Goal: Transaction & Acquisition: Book appointment/travel/reservation

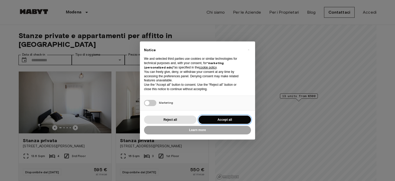
click at [217, 119] on button "Accept all" at bounding box center [224, 119] width 52 height 8
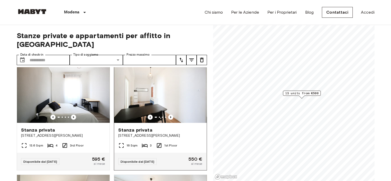
scroll to position [7, 0]
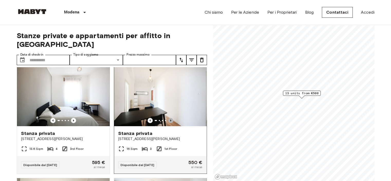
click at [168, 118] on icon "Previous image" at bounding box center [170, 120] width 5 height 5
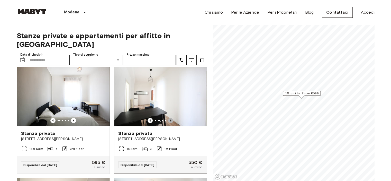
click at [168, 118] on icon "Previous image" at bounding box center [170, 120] width 5 height 5
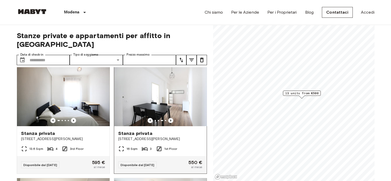
click at [168, 118] on icon "Previous image" at bounding box center [170, 120] width 5 height 5
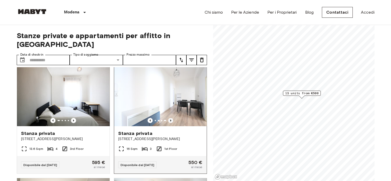
click at [168, 118] on icon "Previous image" at bounding box center [170, 120] width 5 height 5
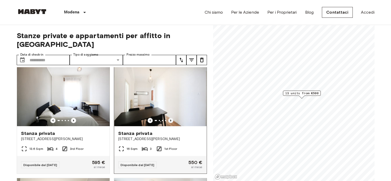
click at [168, 118] on icon "Previous image" at bounding box center [170, 120] width 5 height 5
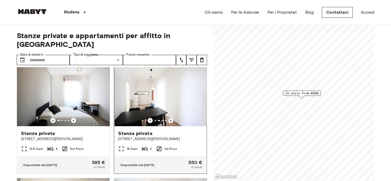
click at [168, 118] on icon "Previous image" at bounding box center [170, 120] width 5 height 5
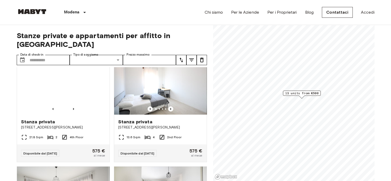
scroll to position [349, 0]
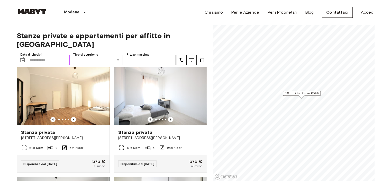
click at [44, 55] on input "Data di check-in" at bounding box center [50, 60] width 40 height 10
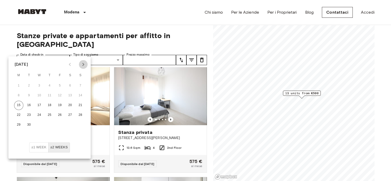
click at [80, 62] on icon "Next month" at bounding box center [83, 64] width 6 height 6
click at [38, 88] on button "1" at bounding box center [39, 85] width 9 height 9
type input "**********"
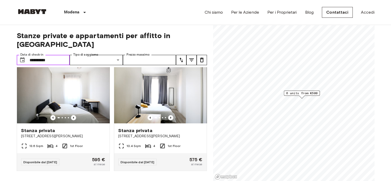
scroll to position [240, 0]
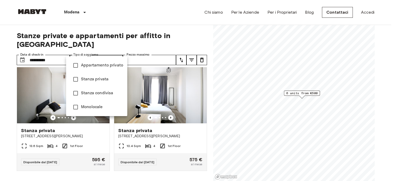
click at [101, 79] on span "Stanza privata" at bounding box center [102, 79] width 42 height 6
type input "**********"
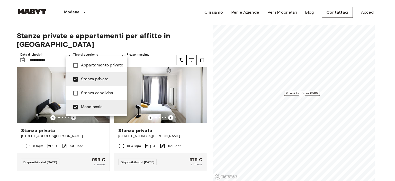
click at [159, 23] on div at bounding box center [197, 90] width 395 height 181
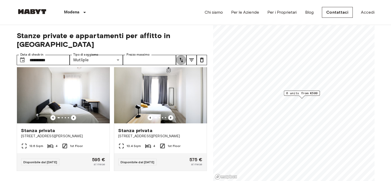
click at [180, 57] on icon "tune" at bounding box center [181, 60] width 6 height 6
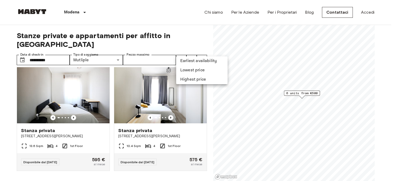
click at [180, 53] on div at bounding box center [197, 90] width 395 height 181
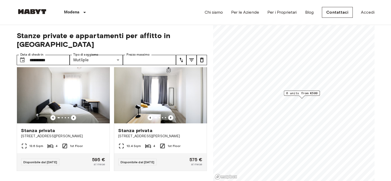
click at [180, 57] on icon "tune" at bounding box center [181, 60] width 6 height 6
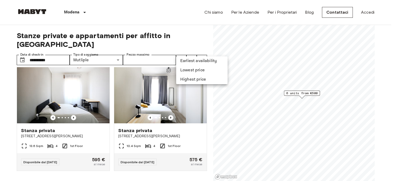
click at [181, 73] on li "Lowest price" at bounding box center [201, 70] width 51 height 9
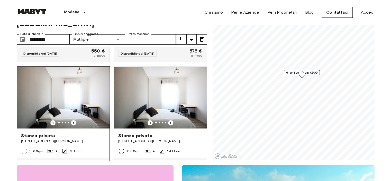
scroll to position [211, 0]
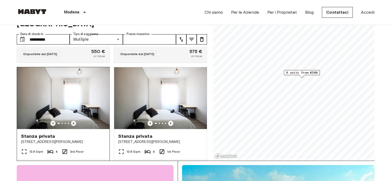
click at [73, 120] on icon "Previous image" at bounding box center [73, 122] width 5 height 5
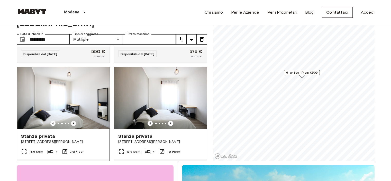
click at [73, 120] on icon "Previous image" at bounding box center [73, 122] width 5 height 5
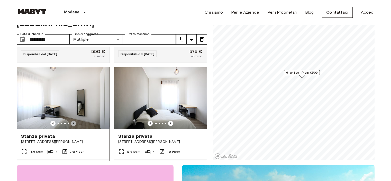
click at [73, 120] on icon "Previous image" at bounding box center [73, 122] width 5 height 5
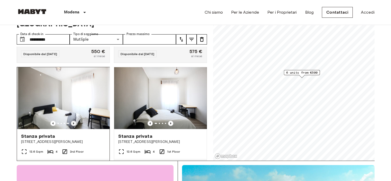
click at [73, 120] on icon "Previous image" at bounding box center [73, 122] width 5 height 5
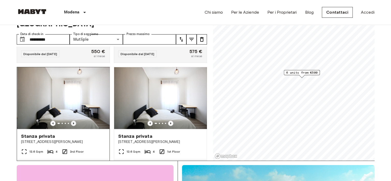
click at [73, 120] on icon "Previous image" at bounding box center [73, 122] width 5 height 5
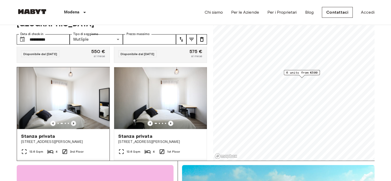
click at [73, 120] on icon "Previous image" at bounding box center [73, 122] width 5 height 5
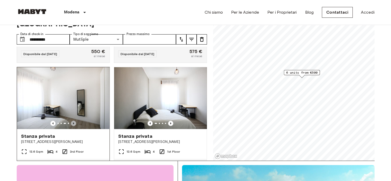
click at [73, 120] on icon "Previous image" at bounding box center [73, 122] width 5 height 5
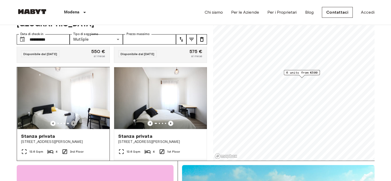
click at [73, 120] on icon "Previous image" at bounding box center [73, 122] width 5 height 5
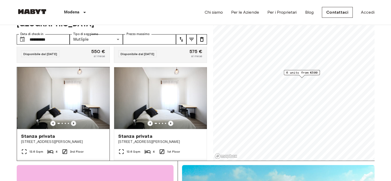
click at [73, 120] on icon "Previous image" at bounding box center [73, 122] width 5 height 5
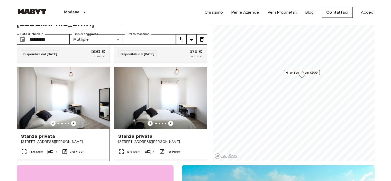
click at [73, 120] on icon "Previous image" at bounding box center [73, 122] width 5 height 5
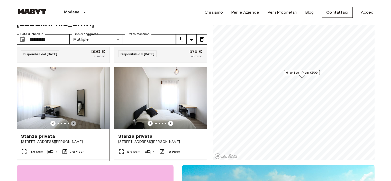
click at [73, 120] on icon "Previous image" at bounding box center [73, 122] width 5 height 5
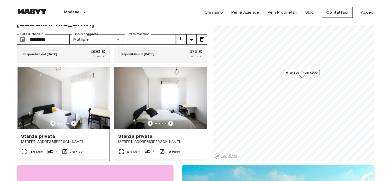
click at [73, 120] on icon "Previous image" at bounding box center [73, 122] width 5 height 5
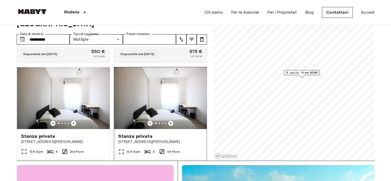
click at [168, 120] on icon "Previous image" at bounding box center [170, 122] width 5 height 5
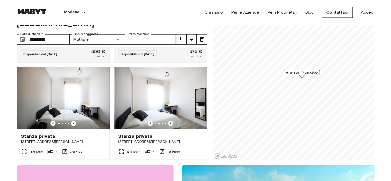
click at [168, 120] on icon "Previous image" at bounding box center [170, 122] width 5 height 5
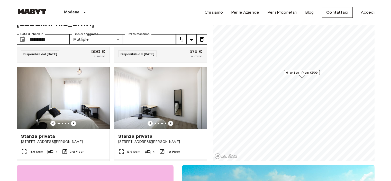
click at [168, 120] on icon "Previous image" at bounding box center [170, 122] width 5 height 5
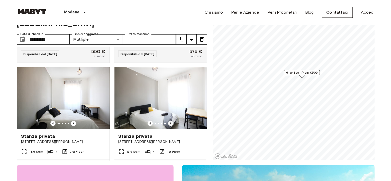
click at [168, 120] on icon "Previous image" at bounding box center [170, 122] width 5 height 5
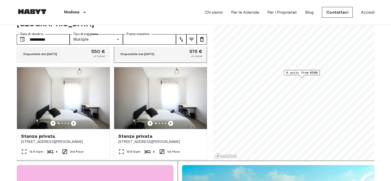
click at [138, 52] on span "Disponibile dal 01 Oct 25" at bounding box center [137, 54] width 34 height 4
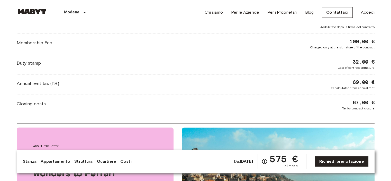
scroll to position [664, 0]
